Goal: Obtain resource: Obtain resource

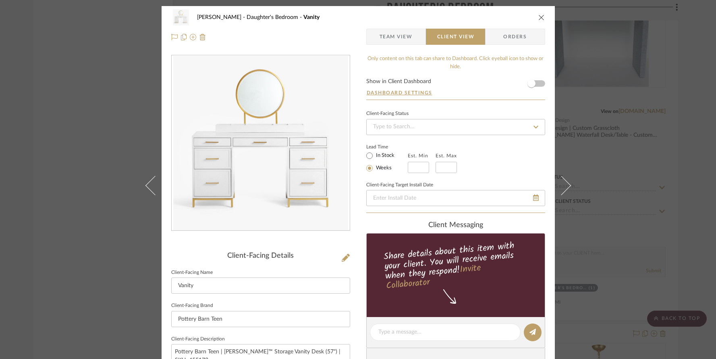
click at [539, 16] on icon "close" at bounding box center [541, 17] width 6 height 6
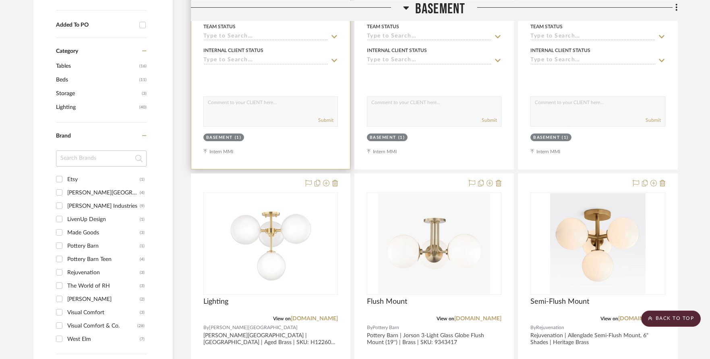
scroll to position [404, 0]
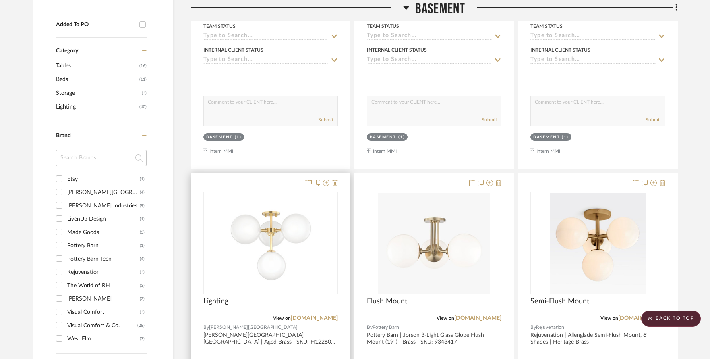
click at [281, 234] on img "0" at bounding box center [270, 243] width 101 height 101
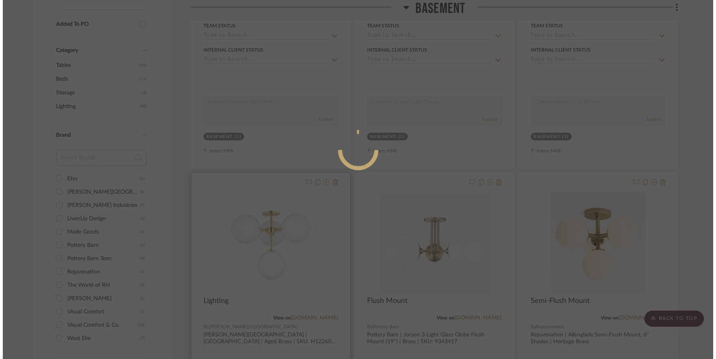
scroll to position [0, 0]
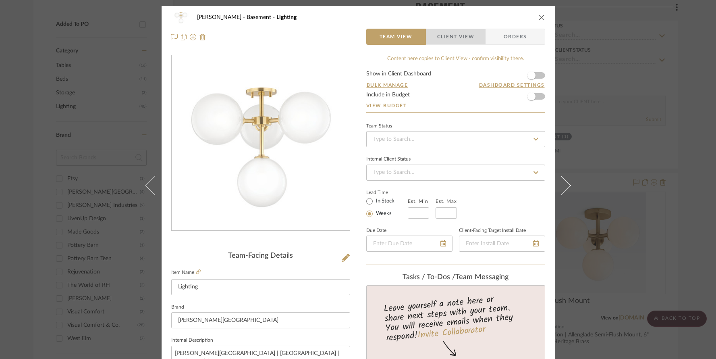
click at [440, 38] on span "Client View" at bounding box center [455, 37] width 37 height 16
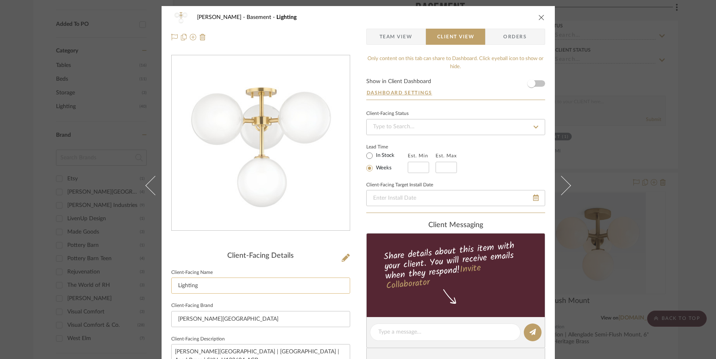
click at [203, 287] on input "Lighting" at bounding box center [260, 285] width 179 height 16
type input "Flush Mount"
click at [393, 32] on span "Team View" at bounding box center [396, 37] width 33 height 16
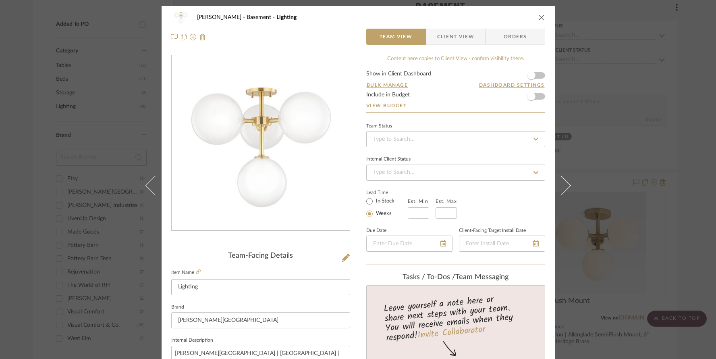
click at [203, 284] on input "Lighting" at bounding box center [260, 287] width 179 height 16
type input "Flush Mount"
click at [539, 17] on icon "close" at bounding box center [541, 17] width 6 height 6
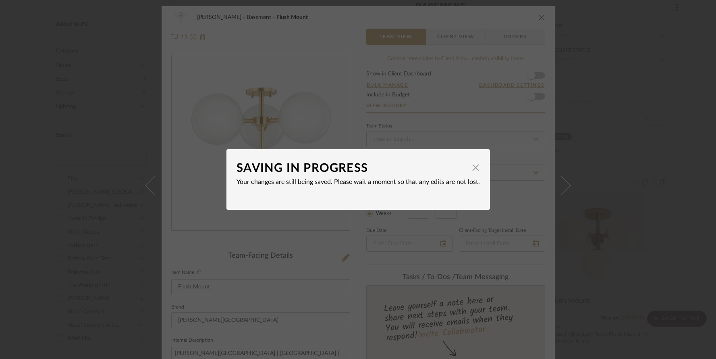
click at [604, 120] on div "SAVING IN PROGRESS × Your changes are still being saved. Please wait a moment s…" at bounding box center [358, 179] width 716 height 359
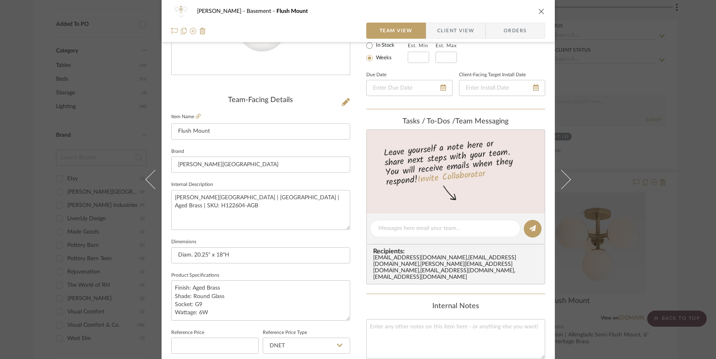
scroll to position [245, 0]
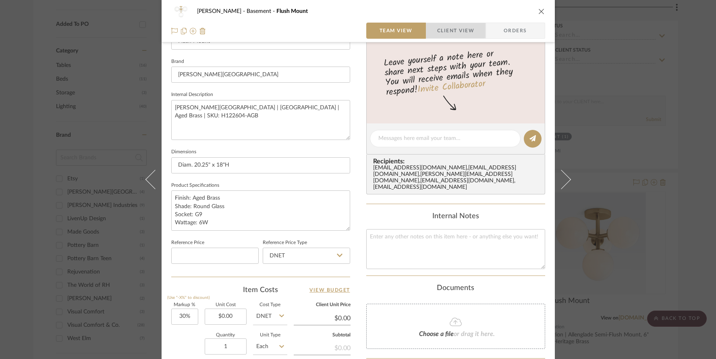
click at [450, 29] on span "Client View" at bounding box center [455, 31] width 37 height 16
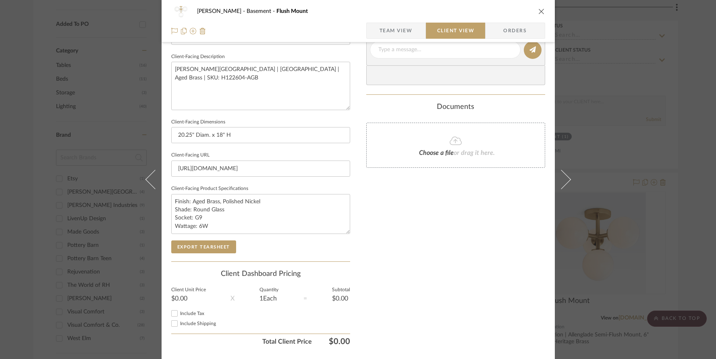
scroll to position [303, 0]
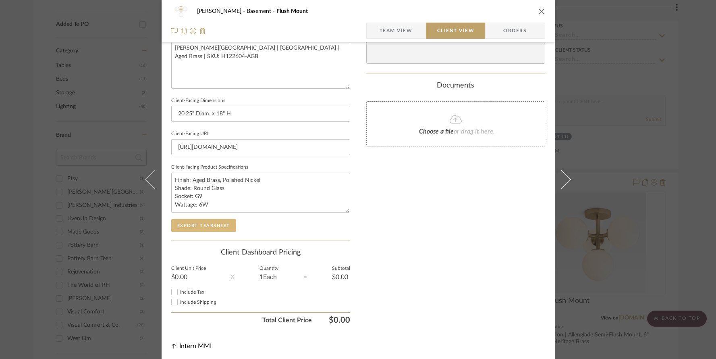
click at [218, 222] on button "Export Tearsheet" at bounding box center [203, 225] width 65 height 13
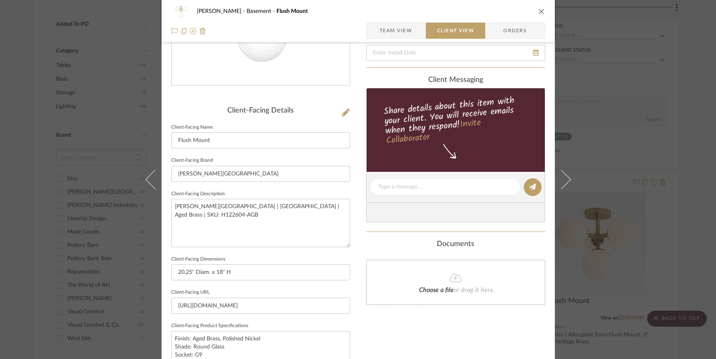
scroll to position [62, 0]
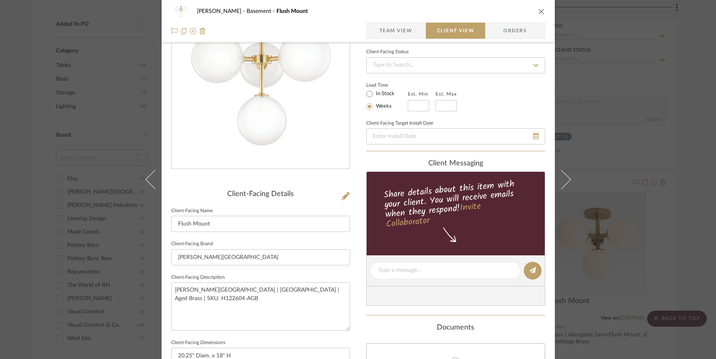
click at [539, 13] on icon "close" at bounding box center [541, 11] width 6 height 6
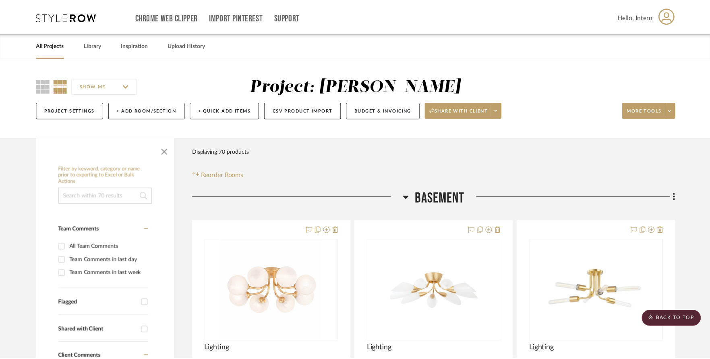
scroll to position [404, 0]
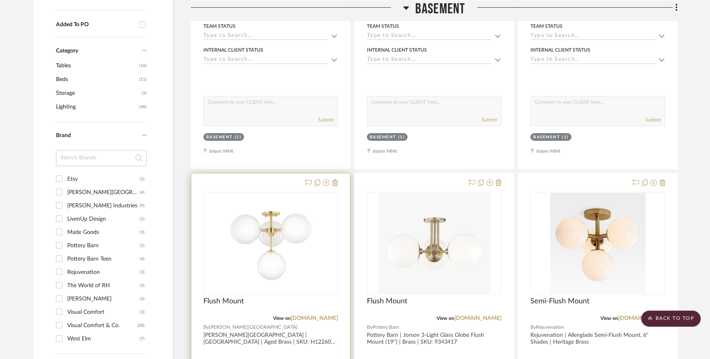
click at [288, 205] on img "0" at bounding box center [270, 243] width 101 height 101
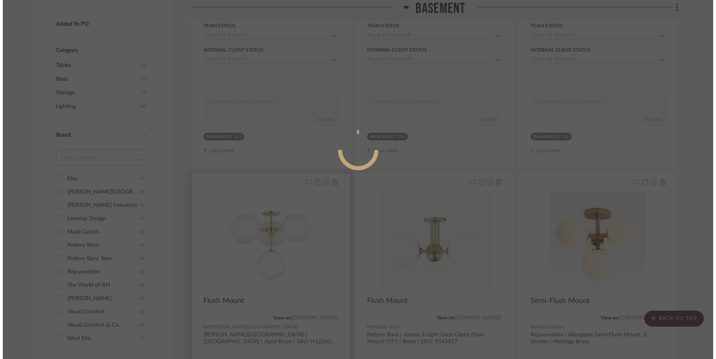
scroll to position [0, 0]
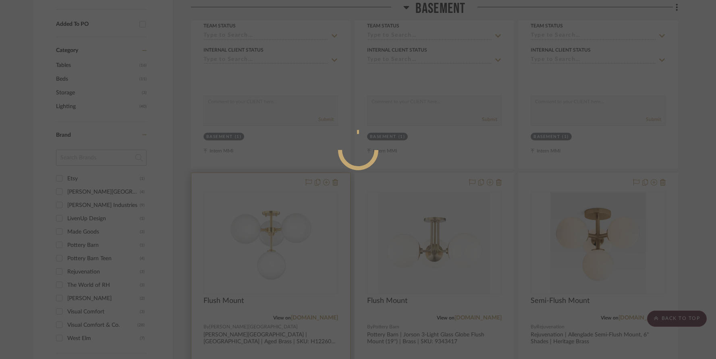
click at [288, 205] on div at bounding box center [358, 179] width 716 height 359
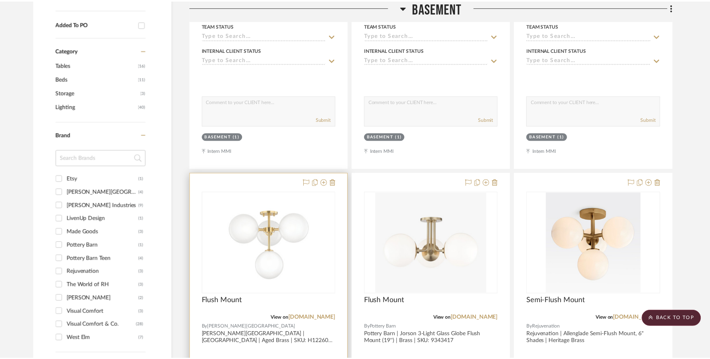
scroll to position [404, 0]
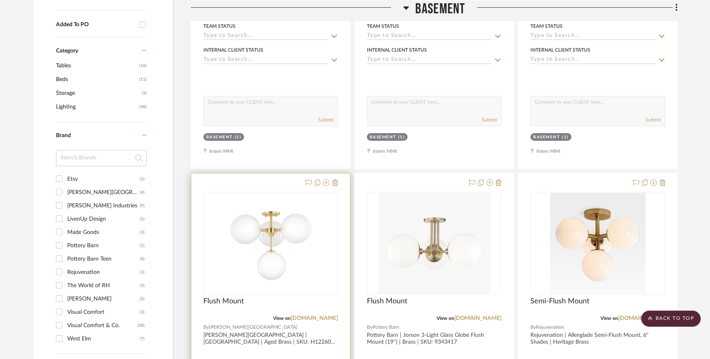
click at [271, 205] on img "0" at bounding box center [270, 243] width 101 height 101
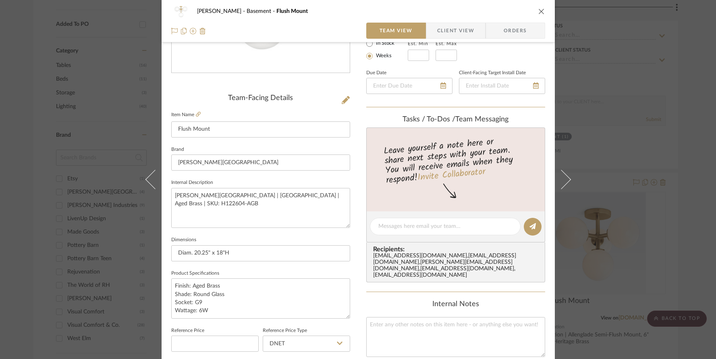
scroll to position [35, 0]
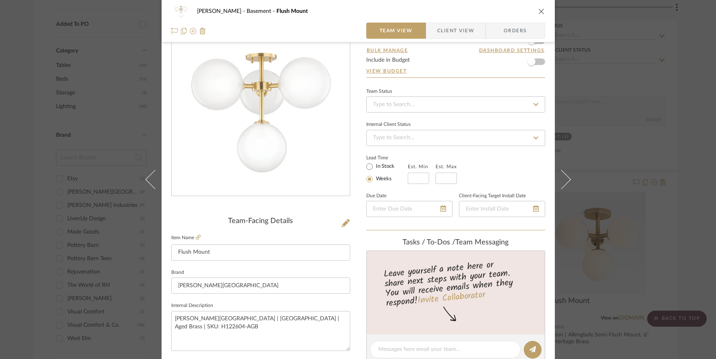
click at [462, 31] on span "Client View" at bounding box center [455, 31] width 37 height 16
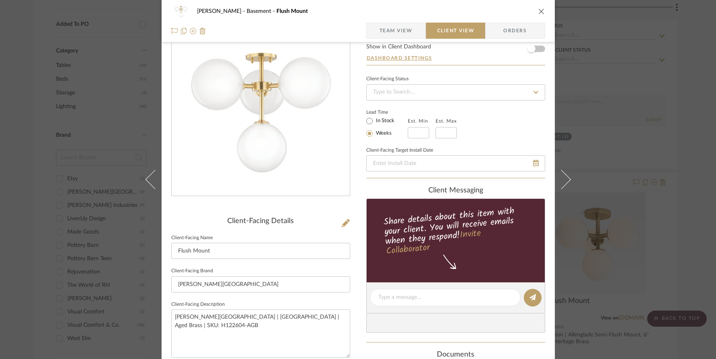
click at [541, 10] on icon "close" at bounding box center [541, 11] width 6 height 6
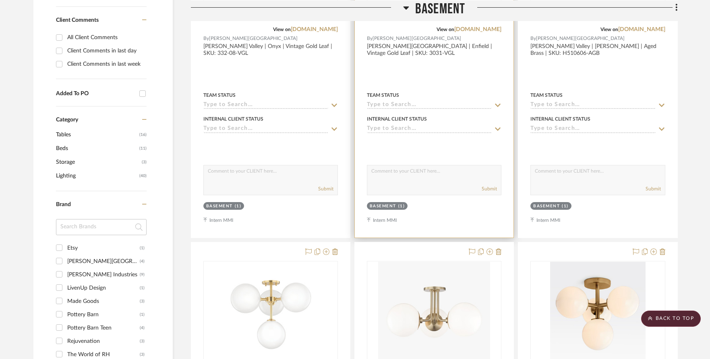
scroll to position [295, 0]
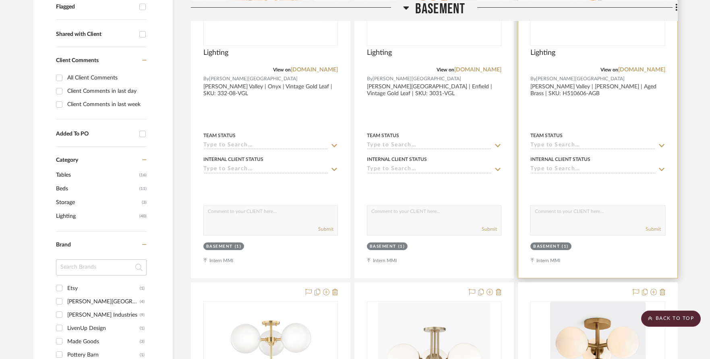
click at [565, 99] on div at bounding box center [597, 101] width 159 height 353
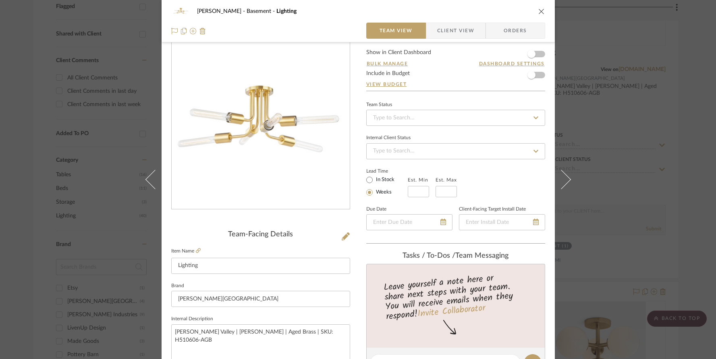
scroll to position [22, 0]
click at [222, 267] on input "Lighting" at bounding box center [260, 265] width 179 height 16
type input "Flush Mount"
click at [449, 29] on span "Client View" at bounding box center [455, 31] width 37 height 16
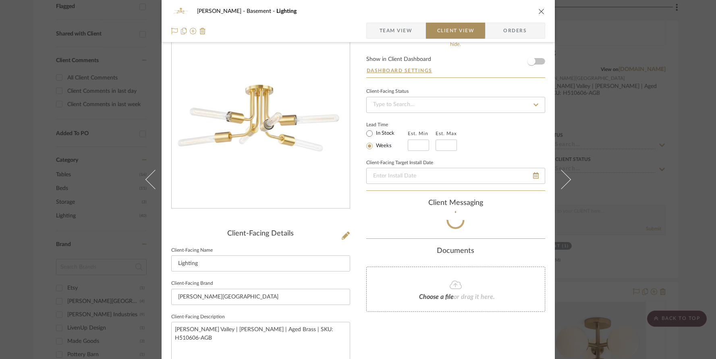
type input "Flush Mount"
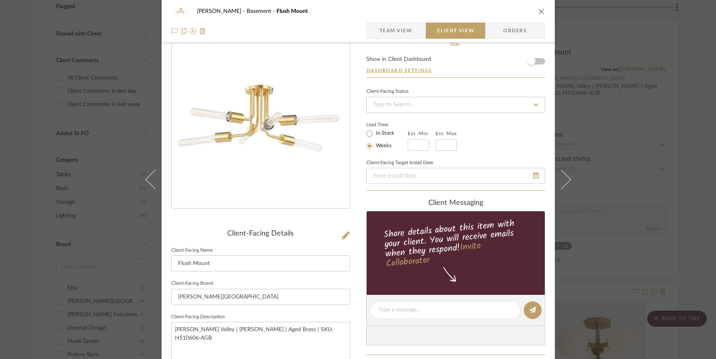
click at [390, 32] on span "Team View" at bounding box center [396, 31] width 33 height 16
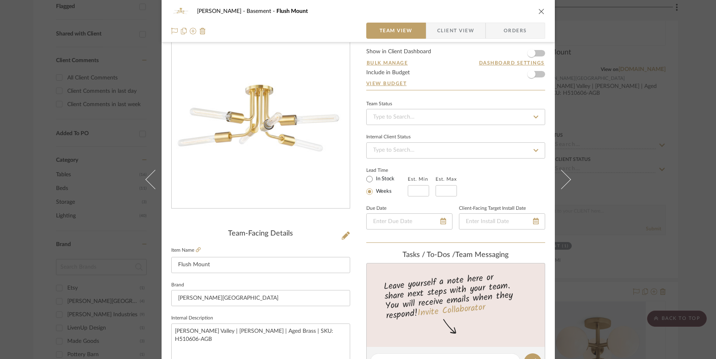
click at [539, 8] on icon "close" at bounding box center [541, 11] width 6 height 6
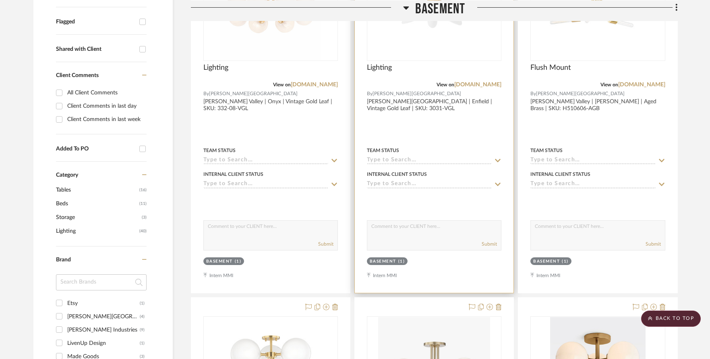
scroll to position [187, 0]
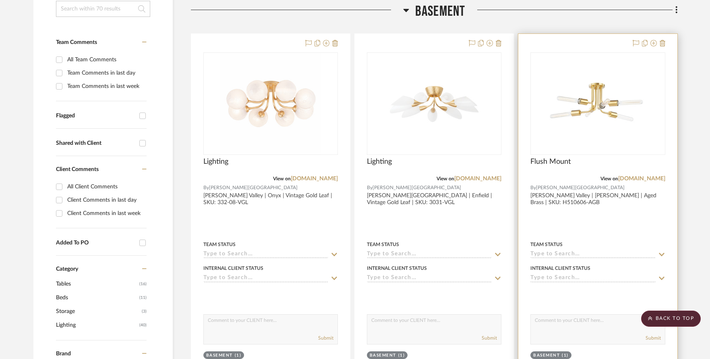
click at [606, 108] on img "0" at bounding box center [597, 103] width 101 height 101
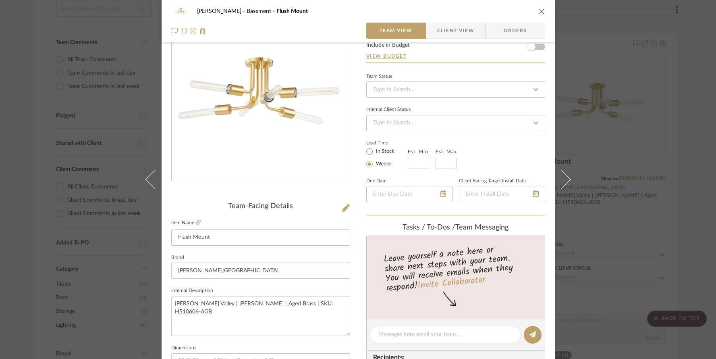
scroll to position [51, 0]
click at [455, 33] on span "Client View" at bounding box center [455, 31] width 37 height 16
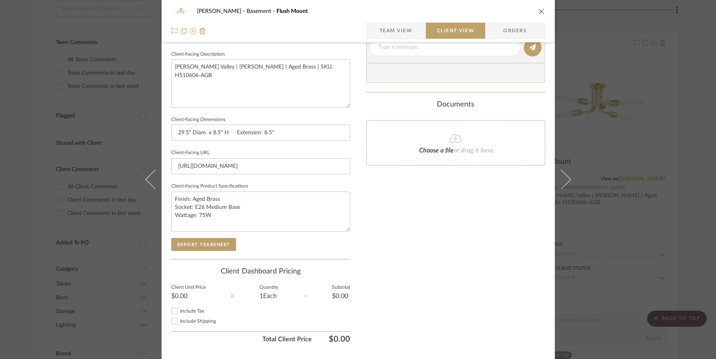
scroll to position [286, 0]
click at [221, 243] on button "Export Tearsheet" at bounding box center [203, 242] width 65 height 13
click at [538, 12] on icon "close" at bounding box center [541, 11] width 6 height 6
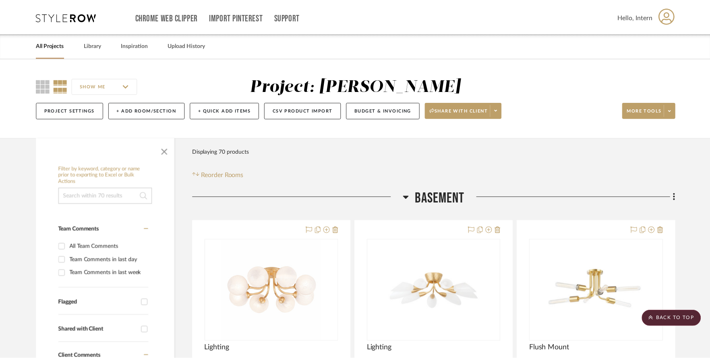
scroll to position [187, 0]
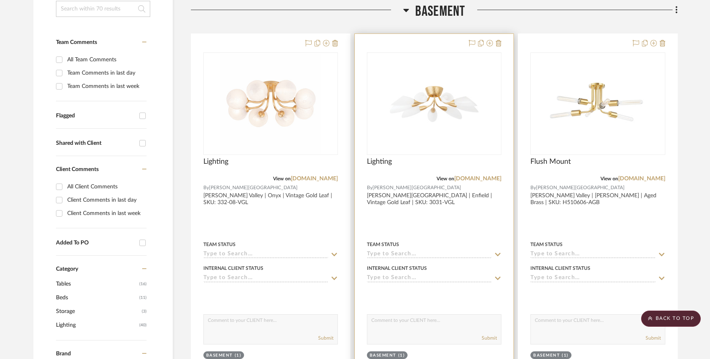
click at [441, 88] on img "0" at bounding box center [434, 103] width 101 height 101
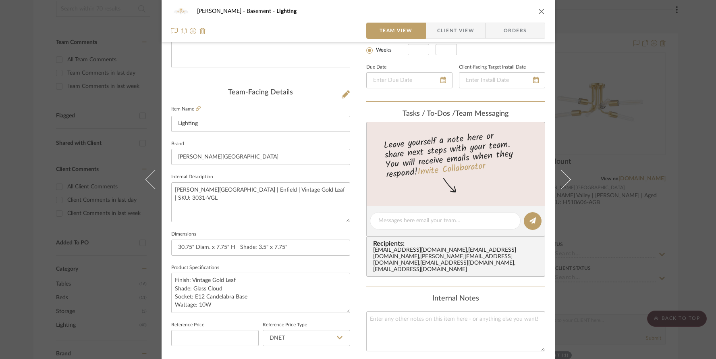
scroll to position [174, 0]
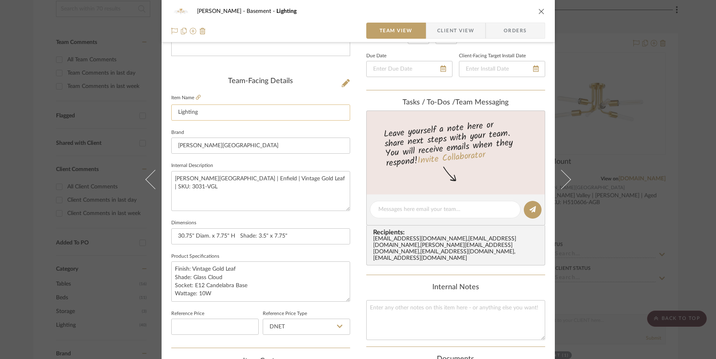
click at [206, 110] on input "Lighting" at bounding box center [260, 112] width 179 height 16
type input "Flush Mount"
click at [444, 31] on span "Client View" at bounding box center [455, 31] width 37 height 16
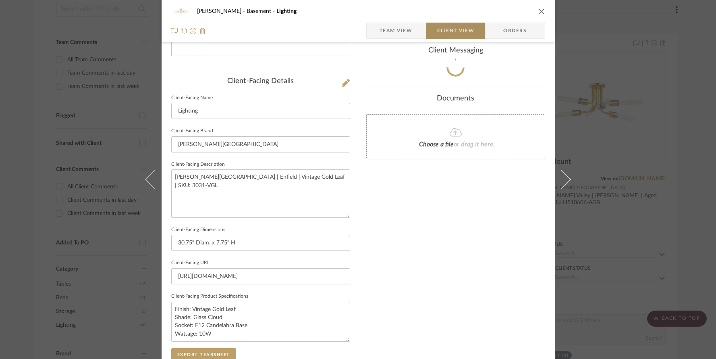
type input "Flush Mount"
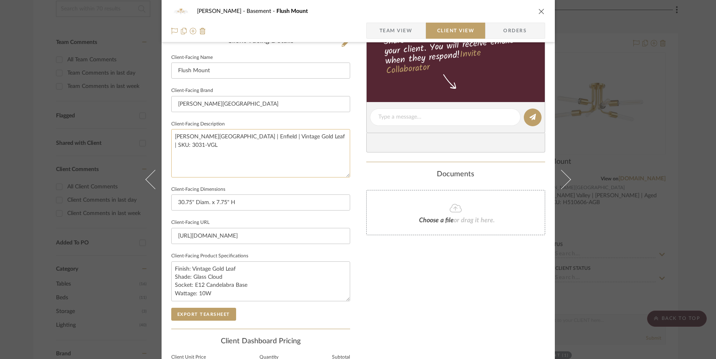
scroll to position [218, 0]
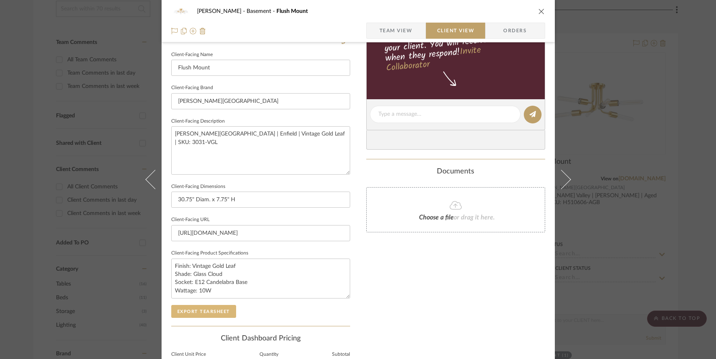
click at [205, 308] on button "Export Tearsheet" at bounding box center [203, 311] width 65 height 13
click at [538, 10] on icon "close" at bounding box center [541, 11] width 6 height 6
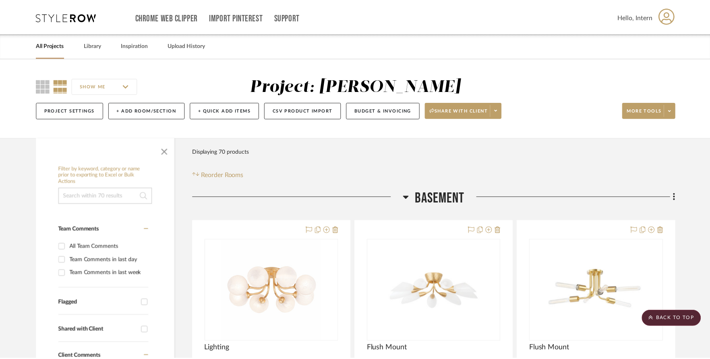
scroll to position [187, 0]
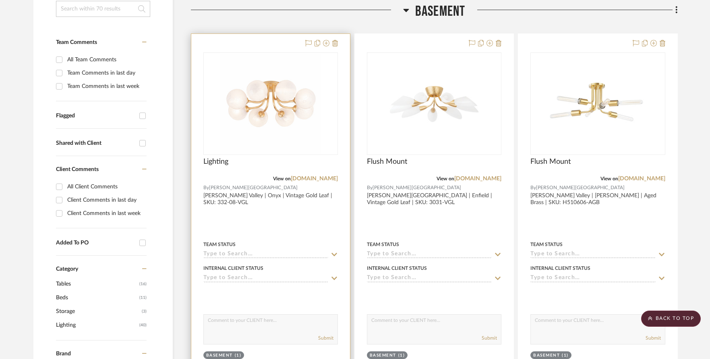
click at [276, 98] on img "0" at bounding box center [270, 103] width 101 height 101
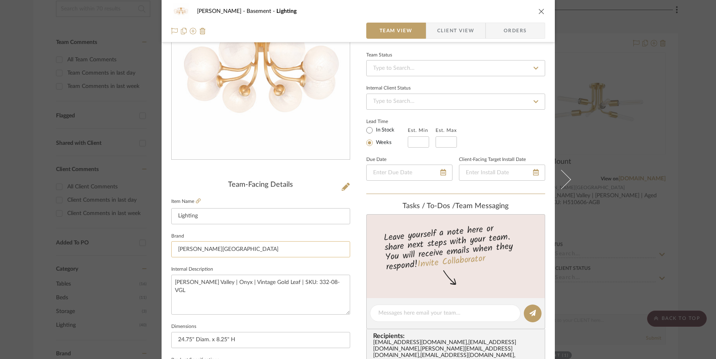
scroll to position [92, 0]
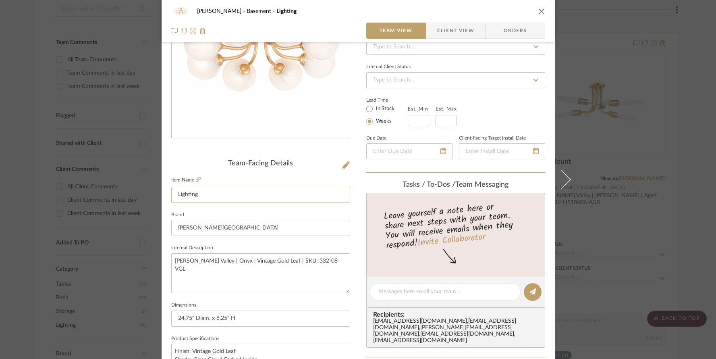
click at [204, 191] on input "Lighting" at bounding box center [260, 195] width 179 height 16
type input "Flush Mount"
click at [465, 32] on span "Client View" at bounding box center [455, 31] width 37 height 16
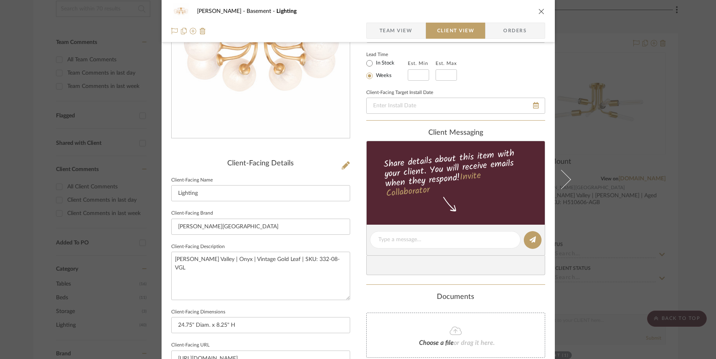
type input "Flush Mount"
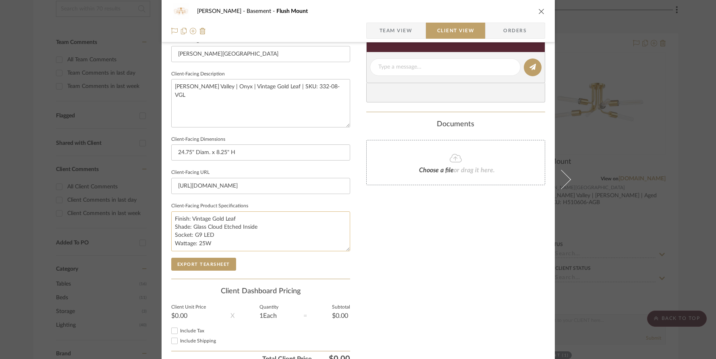
scroll to position [269, 0]
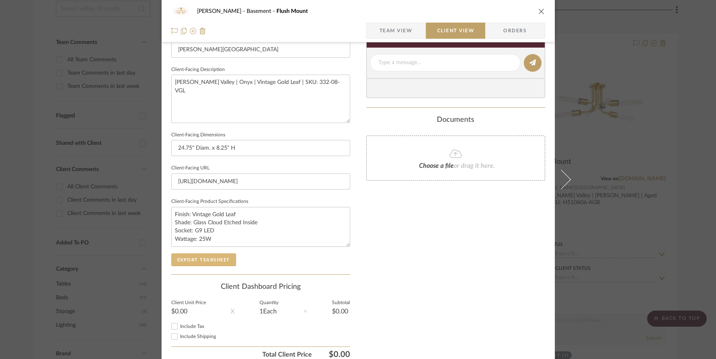
click at [205, 258] on button "Export Tearsheet" at bounding box center [203, 259] width 65 height 13
click at [539, 10] on icon "close" at bounding box center [541, 11] width 6 height 6
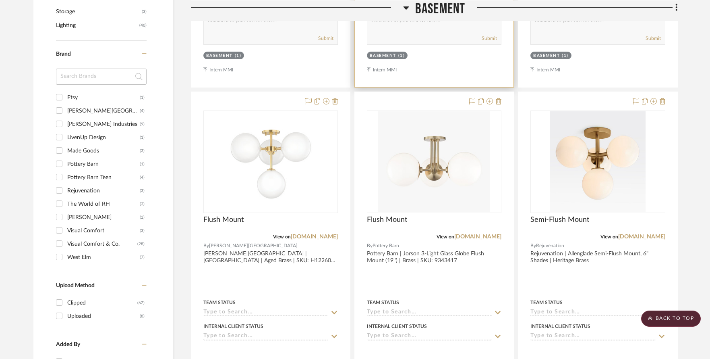
scroll to position [516, 0]
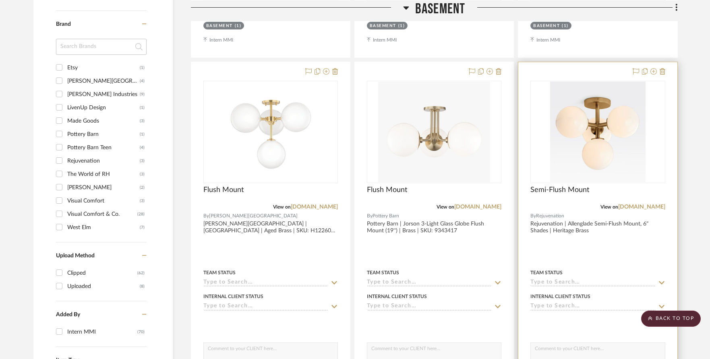
click at [586, 140] on img "0" at bounding box center [597, 131] width 95 height 101
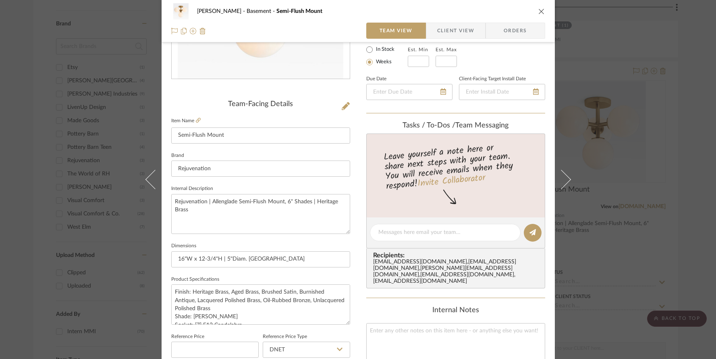
scroll to position [153, 0]
click at [457, 28] on span "Client View" at bounding box center [455, 31] width 37 height 16
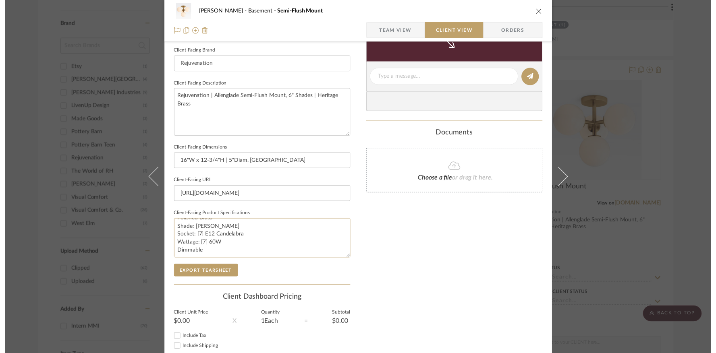
scroll to position [284, 0]
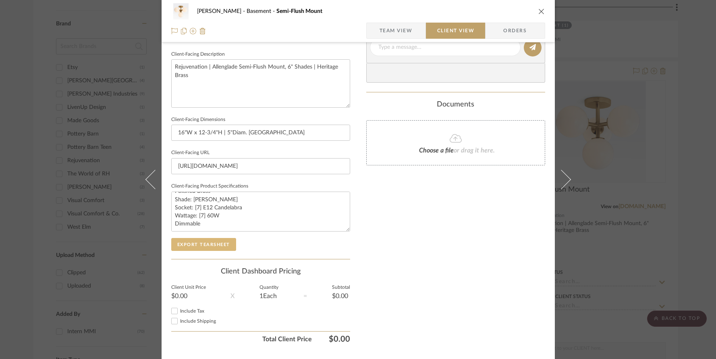
click at [209, 244] on button "Export Tearsheet" at bounding box center [203, 244] width 65 height 13
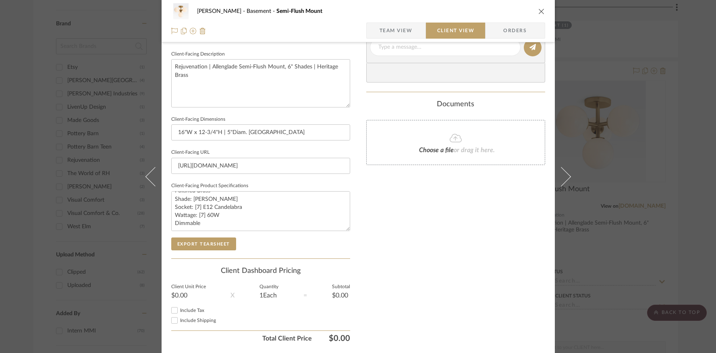
click at [538, 10] on icon "close" at bounding box center [541, 11] width 6 height 6
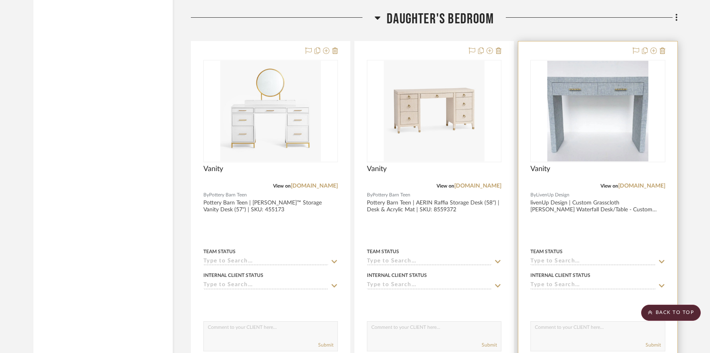
scroll to position [1298, 0]
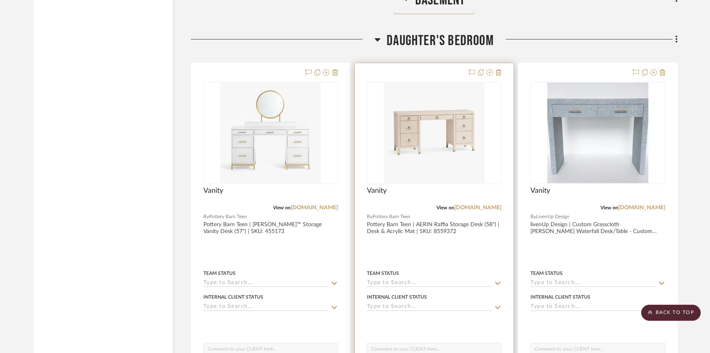
click at [442, 107] on img "0" at bounding box center [434, 133] width 101 height 101
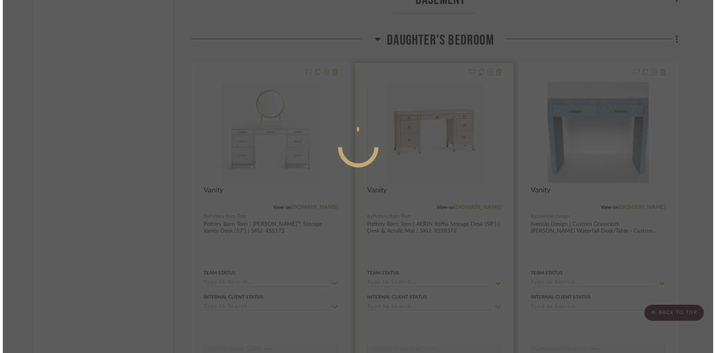
scroll to position [0, 0]
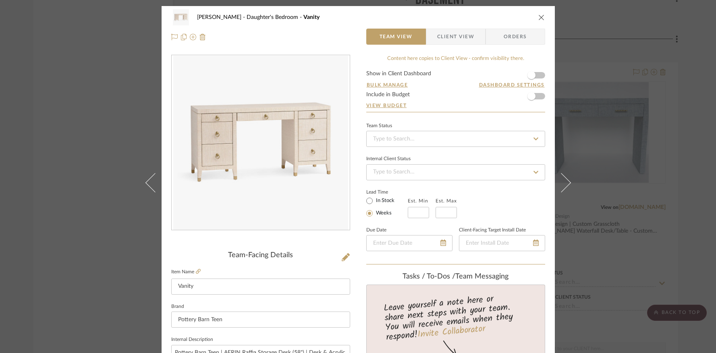
click at [459, 38] on span "Client View" at bounding box center [455, 37] width 37 height 16
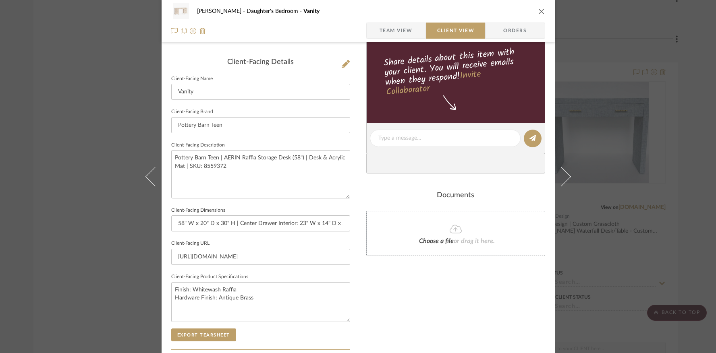
scroll to position [310, 0]
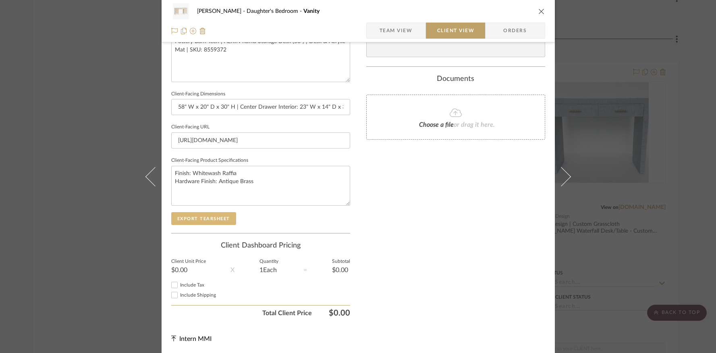
click at [213, 218] on button "Export Tearsheet" at bounding box center [203, 218] width 65 height 13
click at [538, 9] on icon "close" at bounding box center [541, 11] width 6 height 6
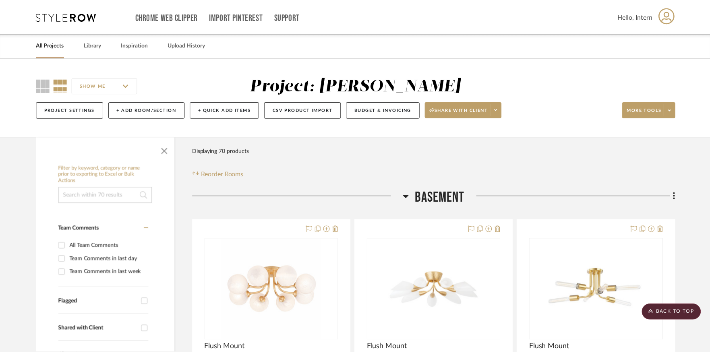
scroll to position [1298, 0]
